Goal: Task Accomplishment & Management: Manage account settings

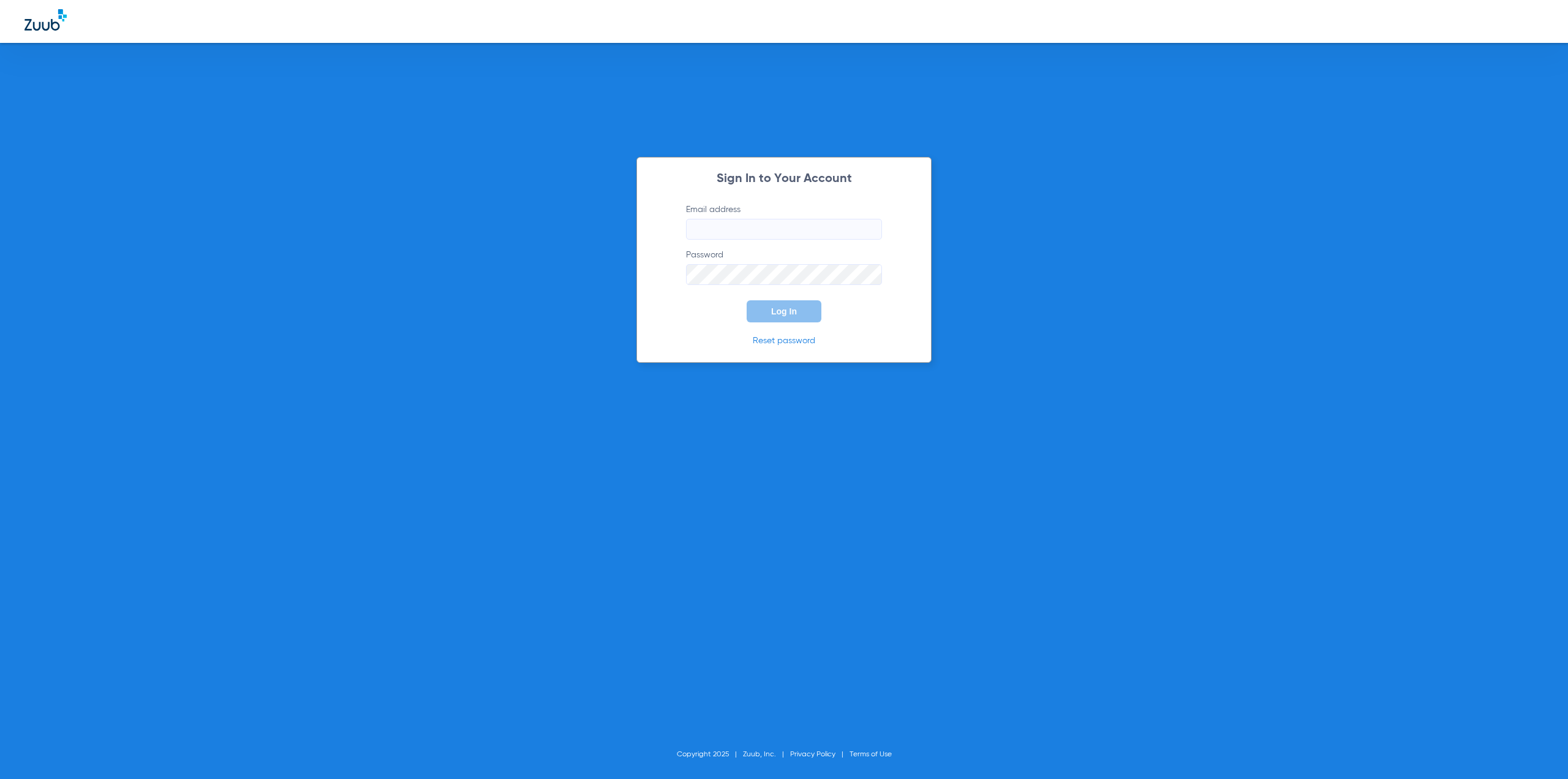
type input "[PERSON_NAME][EMAIL_ADDRESS][PERSON_NAME][DOMAIN_NAME]"
click at [778, 311] on span "Log In" at bounding box center [784, 311] width 25 height 9
